Goal: Task Accomplishment & Management: Use online tool/utility

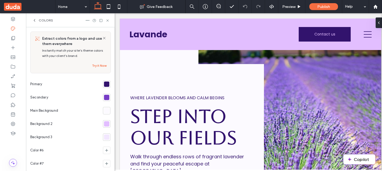
click at [66, 55] on span "Instantly match your site’s theme colors with your client’s brand." at bounding box center [72, 52] width 61 height 9
click at [67, 63] on div "Try it Now" at bounding box center [74, 66] width 64 height 6
click at [94, 65] on button "Try it Now" at bounding box center [99, 66] width 14 height 6
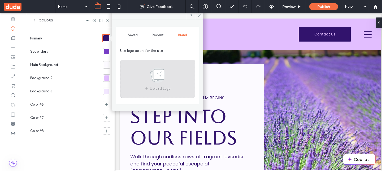
click at [158, 64] on div "Upload Logo" at bounding box center [157, 79] width 75 height 38
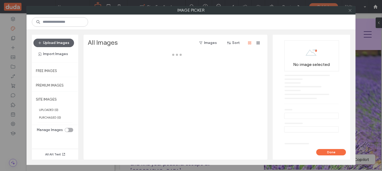
click at [350, 12] on icon at bounding box center [350, 10] width 4 height 4
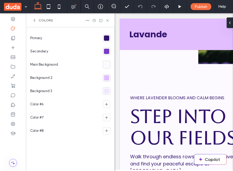
click at [104, 38] on div at bounding box center [106, 38] width 5 height 5
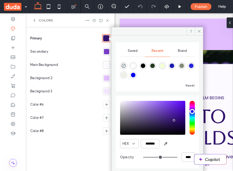
click at [177, 51] on div "Brand" at bounding box center [182, 51] width 25 height 12
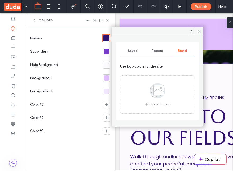
click at [198, 29] on span at bounding box center [199, 31] width 8 height 8
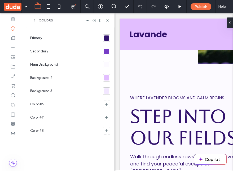
click at [106, 37] on div at bounding box center [106, 38] width 5 height 5
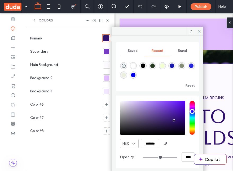
click at [92, 36] on div "Primary" at bounding box center [65, 39] width 70 height 14
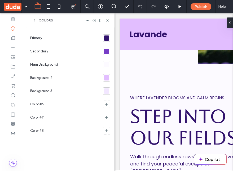
drag, startPoint x: 38, startPoint y: 19, endPoint x: 0, endPoint y: 23, distance: 38.6
click at [39, 19] on span "Colors" at bounding box center [46, 20] width 14 height 4
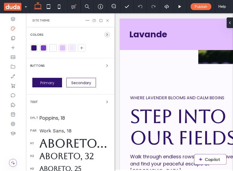
drag, startPoint x: 104, startPoint y: 35, endPoint x: 71, endPoint y: 37, distance: 33.7
click at [105, 35] on icon "button" at bounding box center [107, 35] width 4 height 4
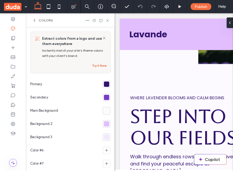
click at [99, 64] on button "Try it Now" at bounding box center [99, 66] width 14 height 6
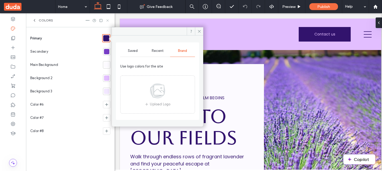
click at [109, 20] on icon at bounding box center [107, 21] width 4 height 4
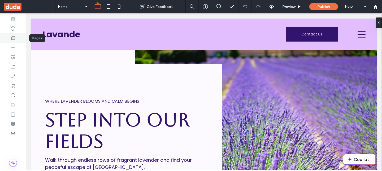
drag, startPoint x: 14, startPoint y: 39, endPoint x: 112, endPoint y: 54, distance: 98.3
click at [14, 39] on use at bounding box center [13, 38] width 4 height 4
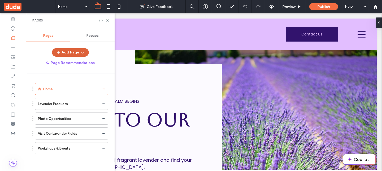
click at [83, 51] on icon "button" at bounding box center [82, 52] width 4 height 4
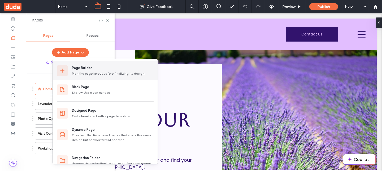
click at [90, 76] on div "Plan the page layout before finalizing its design" at bounding box center [113, 73] width 82 height 5
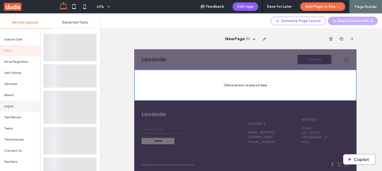
scroll to position [89, 0]
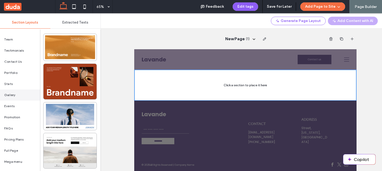
click at [12, 95] on span "Gallery" at bounding box center [9, 95] width 11 height 5
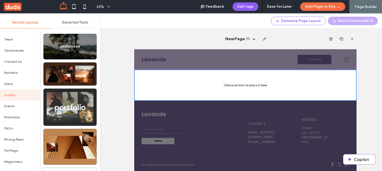
click at [80, 101] on div at bounding box center [69, 107] width 53 height 37
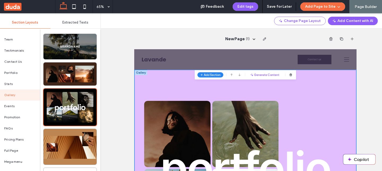
scroll to position [179, 0]
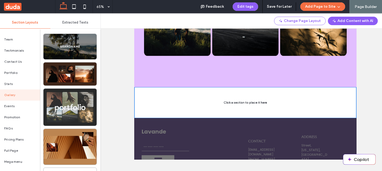
scroll to position [97, 0]
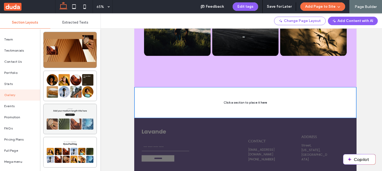
click at [82, 126] on div at bounding box center [69, 119] width 53 height 30
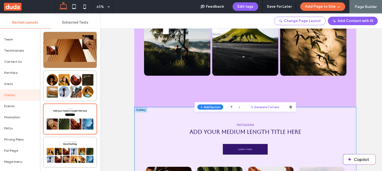
scroll to position [253, 0]
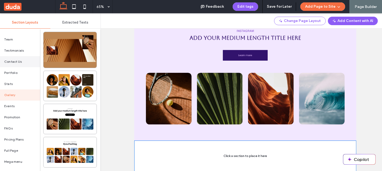
scroll to position [0, 0]
click at [17, 51] on div "Hero" at bounding box center [20, 50] width 40 height 11
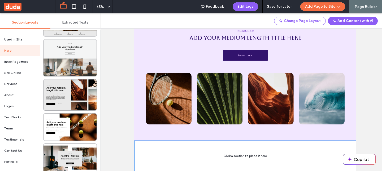
scroll to position [125, 0]
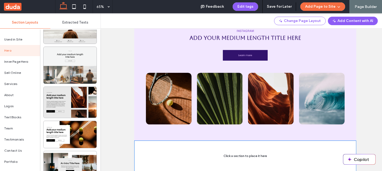
click at [78, 69] on div at bounding box center [69, 65] width 53 height 37
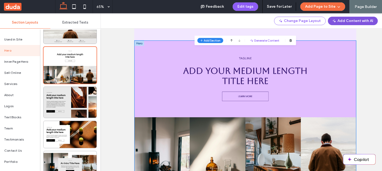
scroll to position [0, 0]
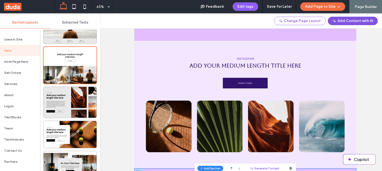
click at [347, 22] on button "Add Content with AI" at bounding box center [353, 21] width 50 height 8
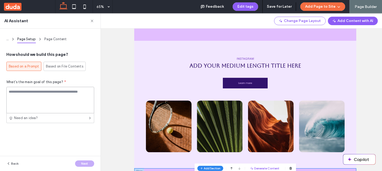
click at [36, 97] on textarea at bounding box center [50, 100] width 88 height 27
type textarea "*****"
click at [84, 160] on div "Back Next" at bounding box center [50, 163] width 100 height 15
click at [87, 162] on button "Next" at bounding box center [84, 164] width 19 height 6
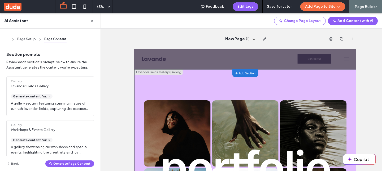
click at [301, 85] on span "Add Section" at bounding box center [308, 86] width 26 height 5
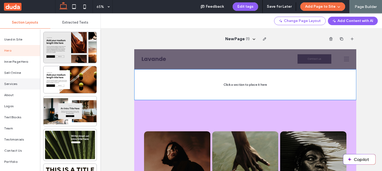
click at [23, 84] on div "Services" at bounding box center [20, 83] width 40 height 11
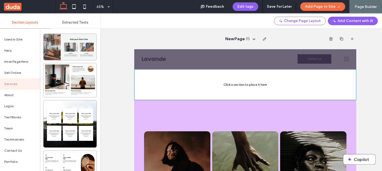
click at [68, 46] on div at bounding box center [69, 47] width 53 height 26
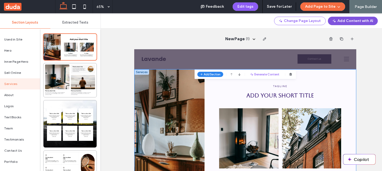
click at [351, 19] on button "Add Content with AI" at bounding box center [353, 21] width 50 height 8
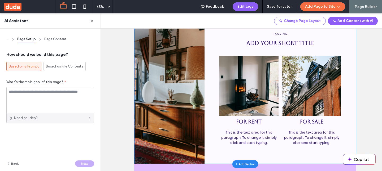
scroll to position [124, 0]
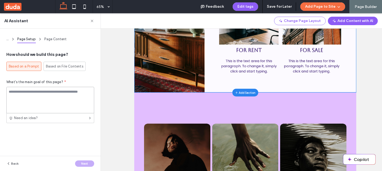
click at [53, 101] on textarea at bounding box center [50, 100] width 88 height 27
type textarea "*****"
click at [83, 164] on button "Next" at bounding box center [84, 164] width 19 height 6
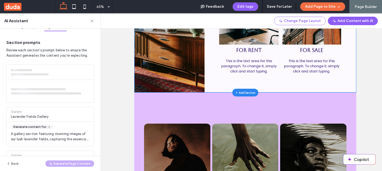
scroll to position [0, 0]
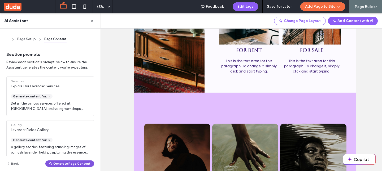
click at [78, 164] on button "Generate Page Content" at bounding box center [69, 164] width 49 height 6
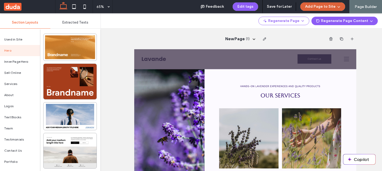
click at [336, 7] on span "button" at bounding box center [337, 7] width 5 height 8
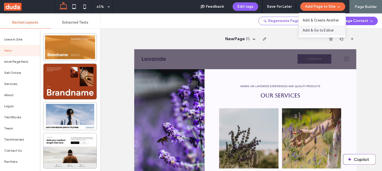
click at [331, 31] on span "Add & Go to Editor" at bounding box center [317, 30] width 31 height 5
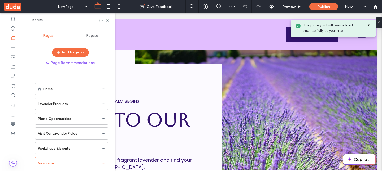
click at [370, 25] on icon at bounding box center [369, 25] width 4 height 4
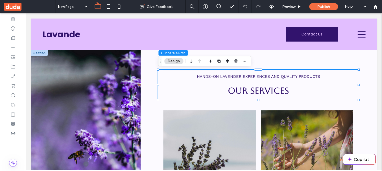
click at [144, 57] on div "Hands-on lavender experiences and quality products Our Services Workshops & Tou…" at bounding box center [196, 164] width 331 height 229
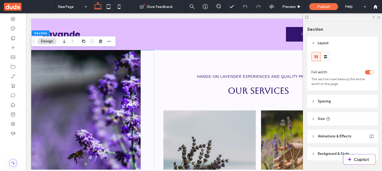
scroll to position [13, 0]
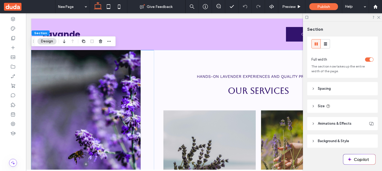
click at [319, 140] on span "Background & Style" at bounding box center [332, 141] width 31 height 5
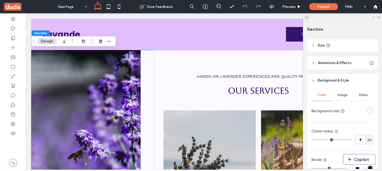
scroll to position [92, 0]
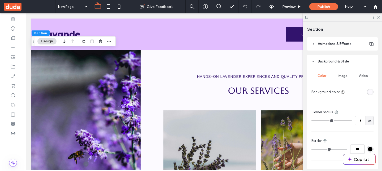
click at [370, 94] on div "rgba(252, 250, 255, 1)" at bounding box center [370, 92] width 5 height 5
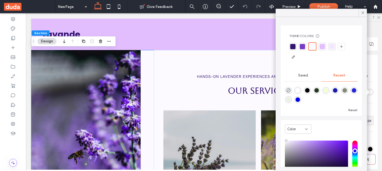
click at [330, 48] on div at bounding box center [331, 46] width 5 height 5
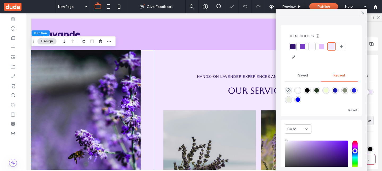
click at [323, 47] on div at bounding box center [321, 46] width 5 height 5
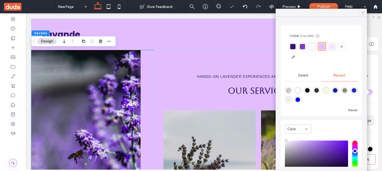
click at [360, 12] on div at bounding box center [362, 13] width 8 height 8
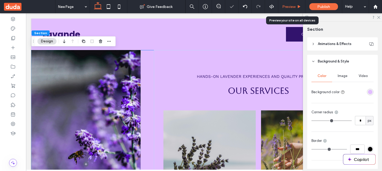
click at [293, 7] on span "Preview" at bounding box center [288, 7] width 13 height 5
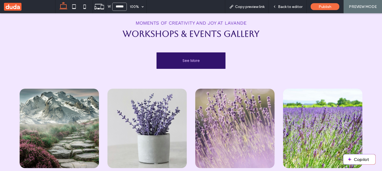
scroll to position [355, 0]
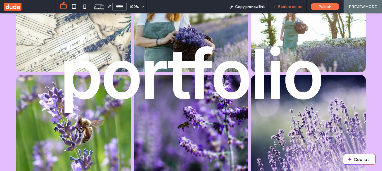
click at [288, 7] on span "Back to editor" at bounding box center [290, 7] width 24 height 5
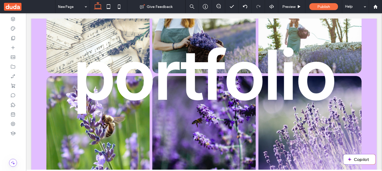
scroll to position [360, 0]
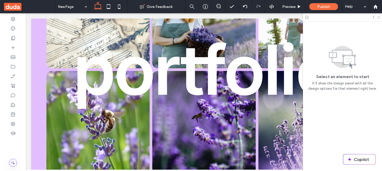
click at [377, 17] on icon at bounding box center [377, 16] width 3 height 3
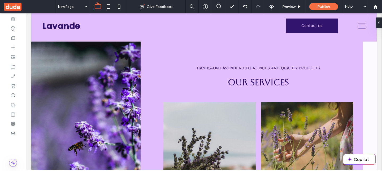
scroll to position [0, 0]
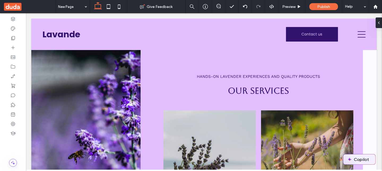
click at [364, 156] on button "Copilot" at bounding box center [359, 160] width 32 height 10
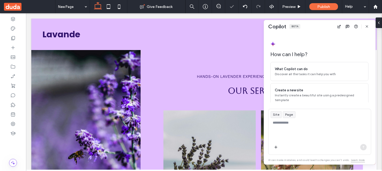
scroll to position [36, 0]
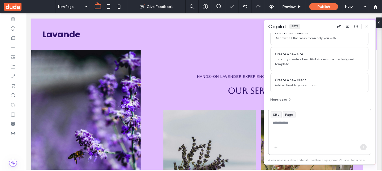
click at [325, 134] on textarea at bounding box center [319, 130] width 102 height 21
click at [338, 114] on div "Site Page" at bounding box center [319, 114] width 102 height 11
click at [338, 104] on div "How can I help? What Copilot can do Discover all the tasks it can help you with…" at bounding box center [319, 99] width 111 height 132
click at [337, 26] on icon "button" at bounding box center [339, 26] width 4 height 4
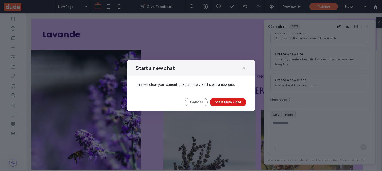
click at [245, 67] on icon at bounding box center [244, 68] width 4 height 4
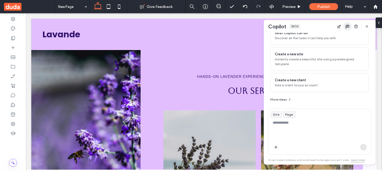
click at [348, 27] on use "button" at bounding box center [347, 26] width 3 height 3
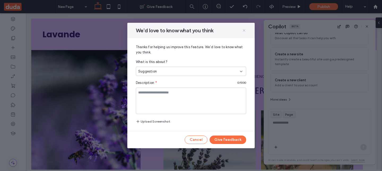
click at [244, 30] on icon at bounding box center [244, 30] width 4 height 4
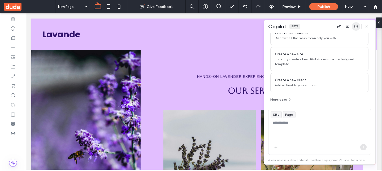
click at [356, 26] on icon "button" at bounding box center [356, 26] width 4 height 4
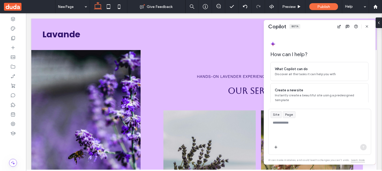
click at [286, 44] on div "How can I help? What Copilot can do Discover all the tasks it can help you with…" at bounding box center [319, 90] width 98 height 98
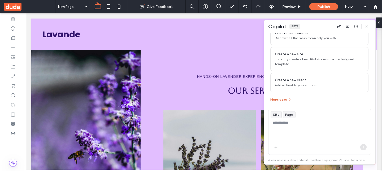
click at [277, 100] on button "More ideas" at bounding box center [280, 99] width 21 height 6
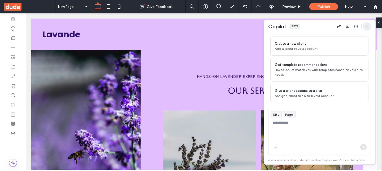
click at [368, 27] on icon "button" at bounding box center [366, 26] width 4 height 4
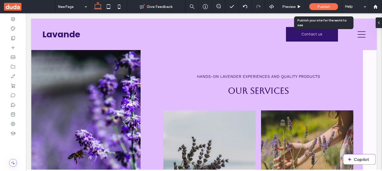
click at [336, 8] on div "Publish" at bounding box center [323, 6] width 29 height 7
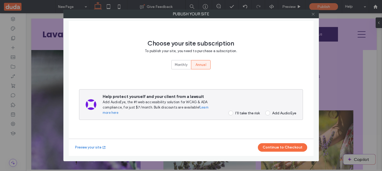
click at [314, 14] on icon at bounding box center [313, 14] width 4 height 4
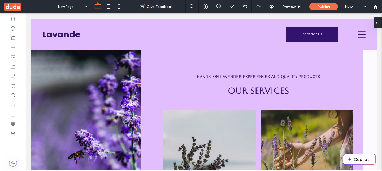
click at [377, 20] on span at bounding box center [376, 22] width 4 height 11
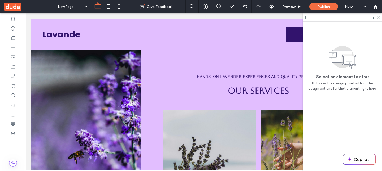
click at [378, 17] on icon at bounding box center [377, 16] width 3 height 3
